Goal: Transaction & Acquisition: Book appointment/travel/reservation

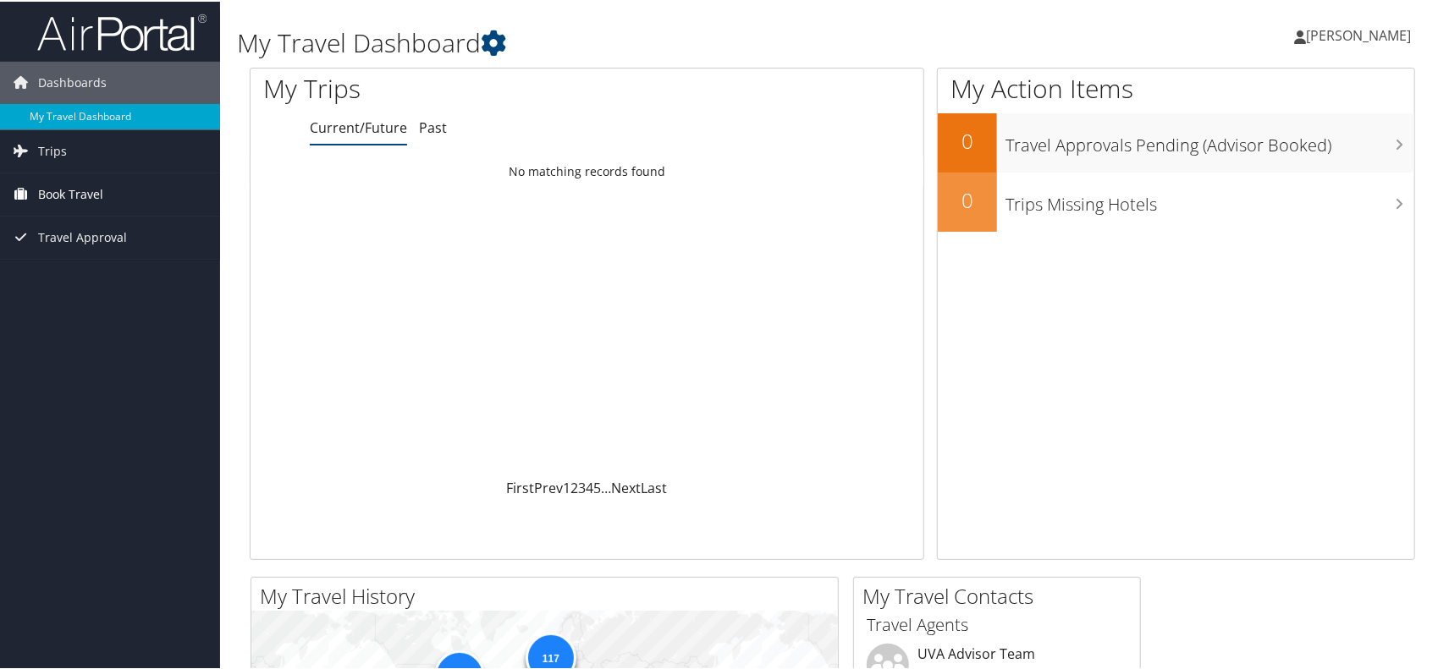
click at [52, 192] on span "Book Travel" at bounding box center [70, 193] width 65 height 42
click at [103, 275] on link "Book/Manage Online Trips" at bounding box center [110, 277] width 220 height 25
click at [86, 179] on span "Book Travel" at bounding box center [70, 193] width 65 height 42
click at [112, 272] on link "Book/Manage Online Trips" at bounding box center [110, 277] width 220 height 25
